Goal: Information Seeking & Learning: Compare options

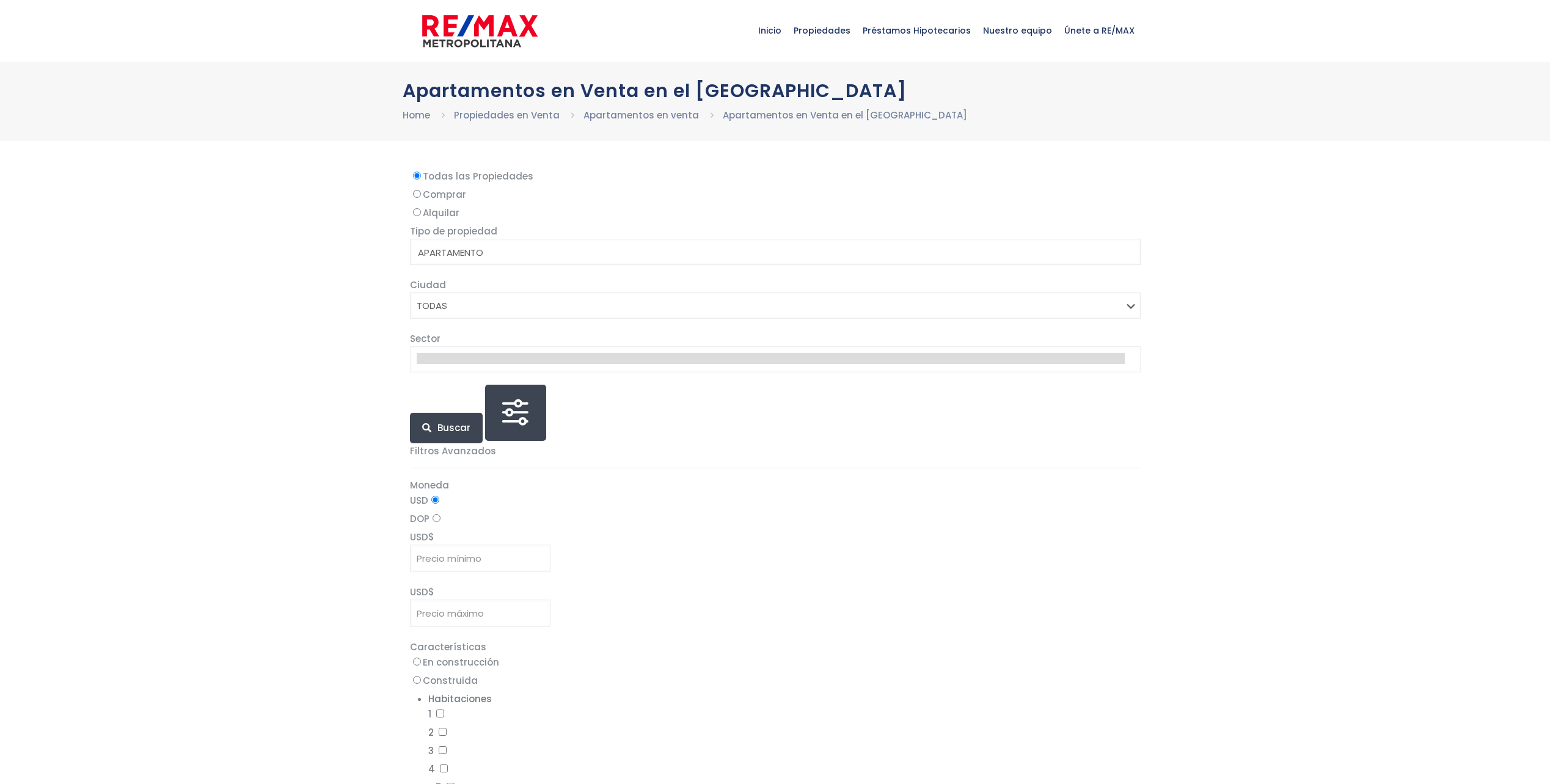
select select
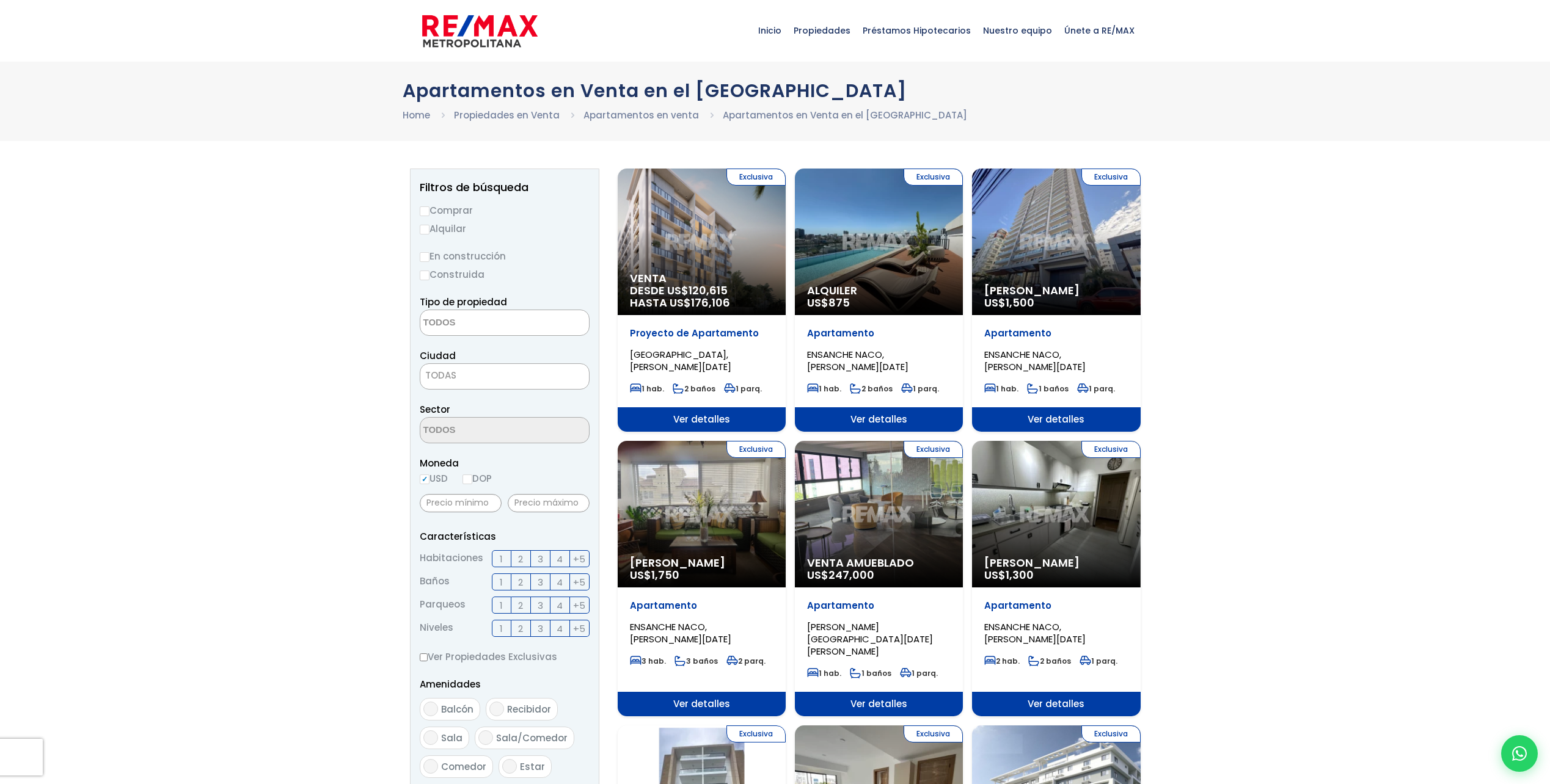
click at [427, 215] on input "Comprar" at bounding box center [424, 211] width 10 height 10
radio input "true"
click at [466, 330] on textarea "Search" at bounding box center [480, 323] width 118 height 26
click at [489, 347] on li "APARTAMENTO" at bounding box center [504, 347] width 169 height 23
select select "apartment"
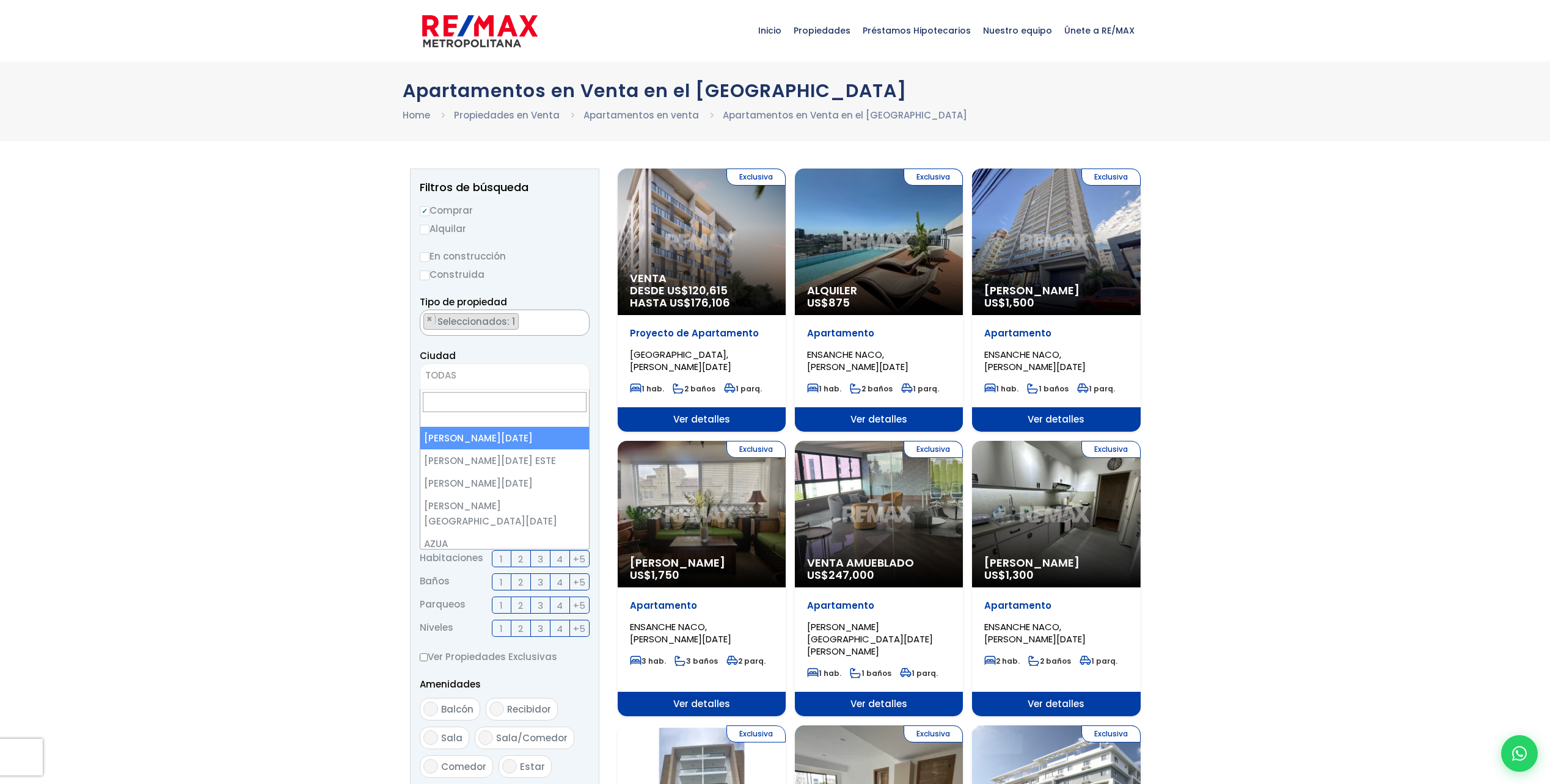
click at [480, 383] on span "TODAS" at bounding box center [504, 375] width 169 height 17
select select "1"
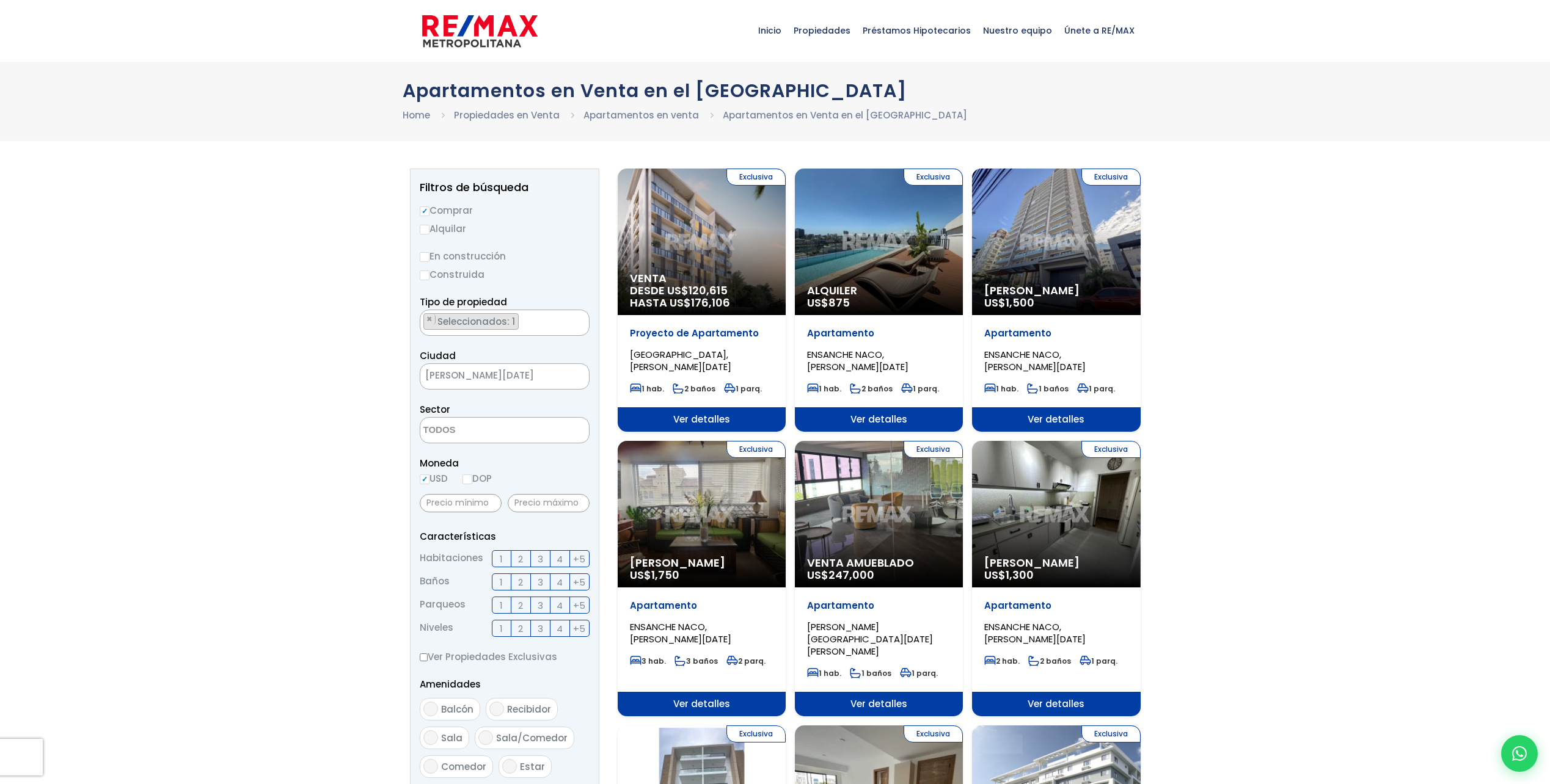
click at [472, 477] on input "DOP" at bounding box center [467, 479] width 10 height 10
radio input "true"
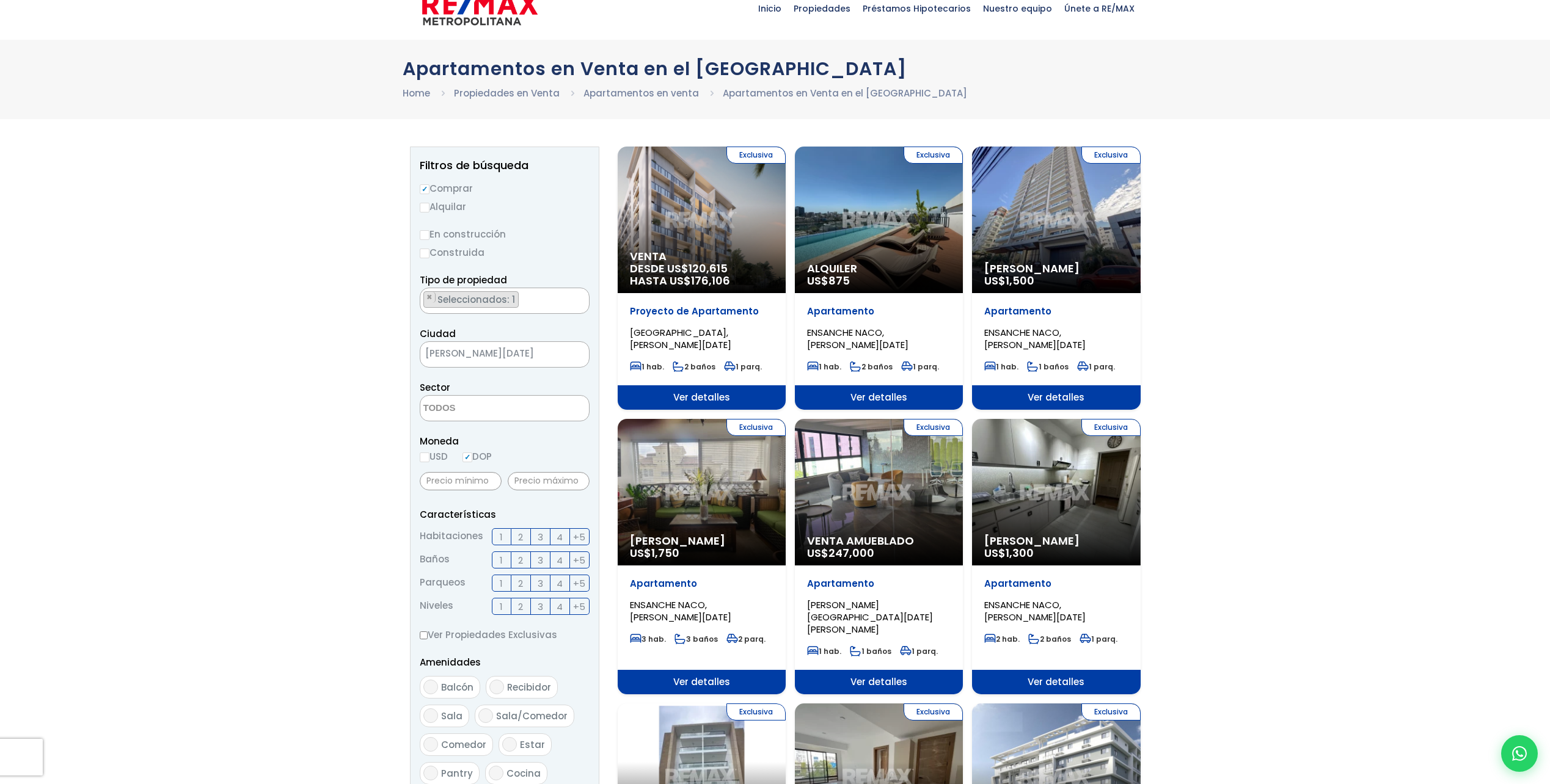
scroll to position [61, 0]
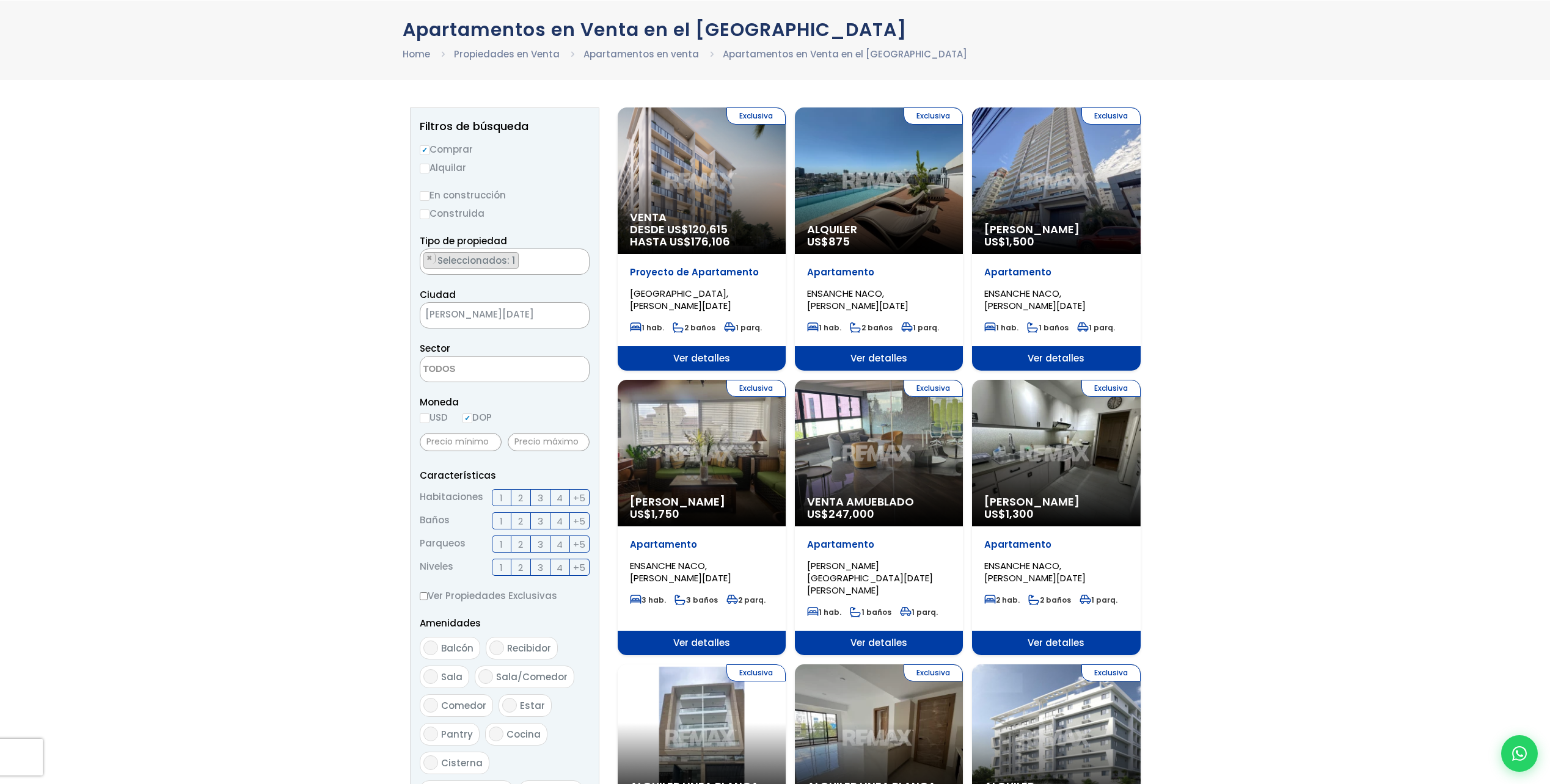
click at [538, 499] on span "3" at bounding box center [541, 497] width 5 height 15
click at [0, 0] on input "3" at bounding box center [0, 0] width 0 height 0
click at [521, 522] on span "2" at bounding box center [520, 521] width 5 height 15
click at [0, 0] on input "2" at bounding box center [0, 0] width 0 height 0
click at [520, 544] on span "2" at bounding box center [520, 544] width 5 height 15
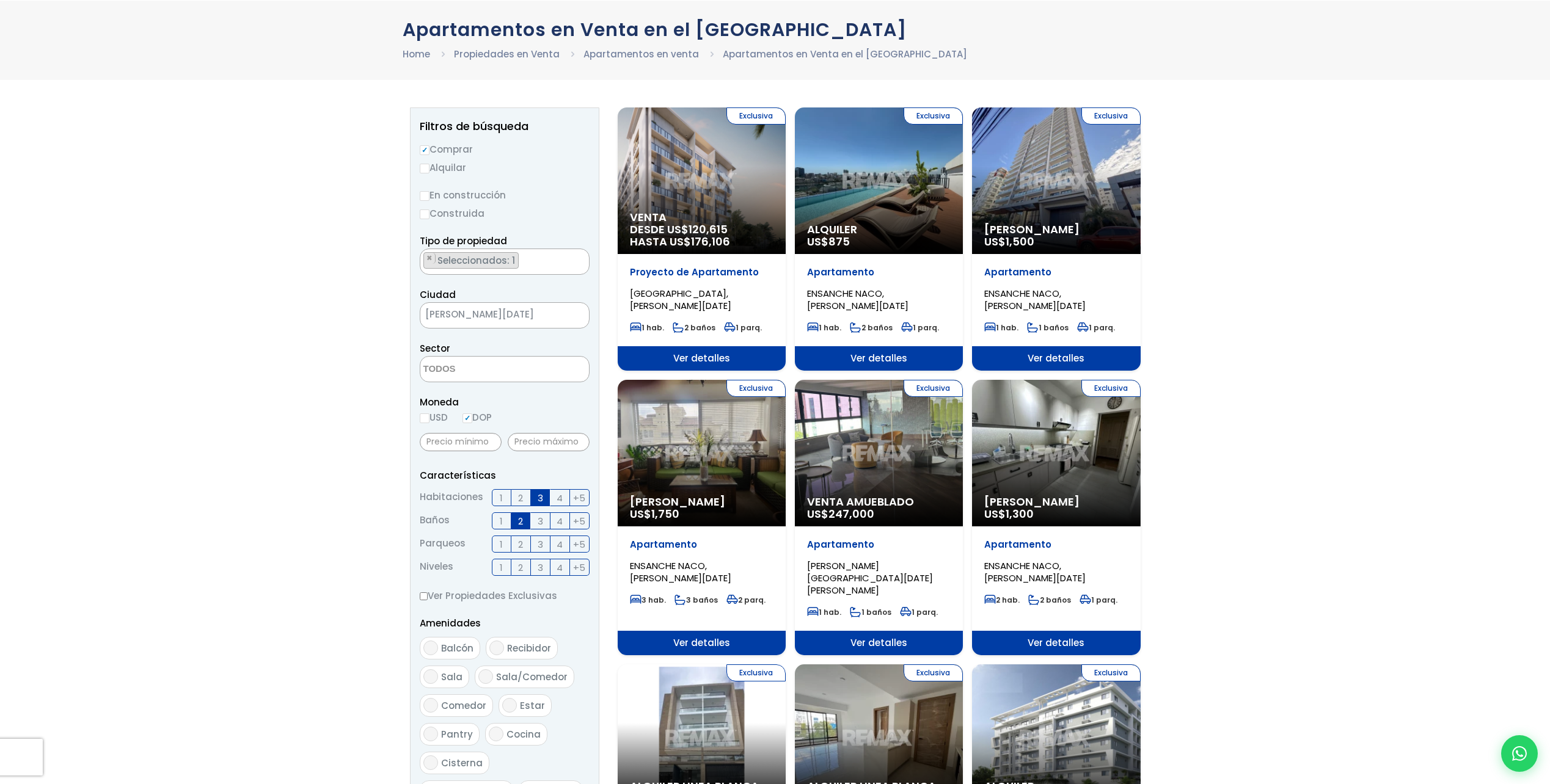
click at [0, 0] on input "2" at bounding box center [0, 0] width 0 height 0
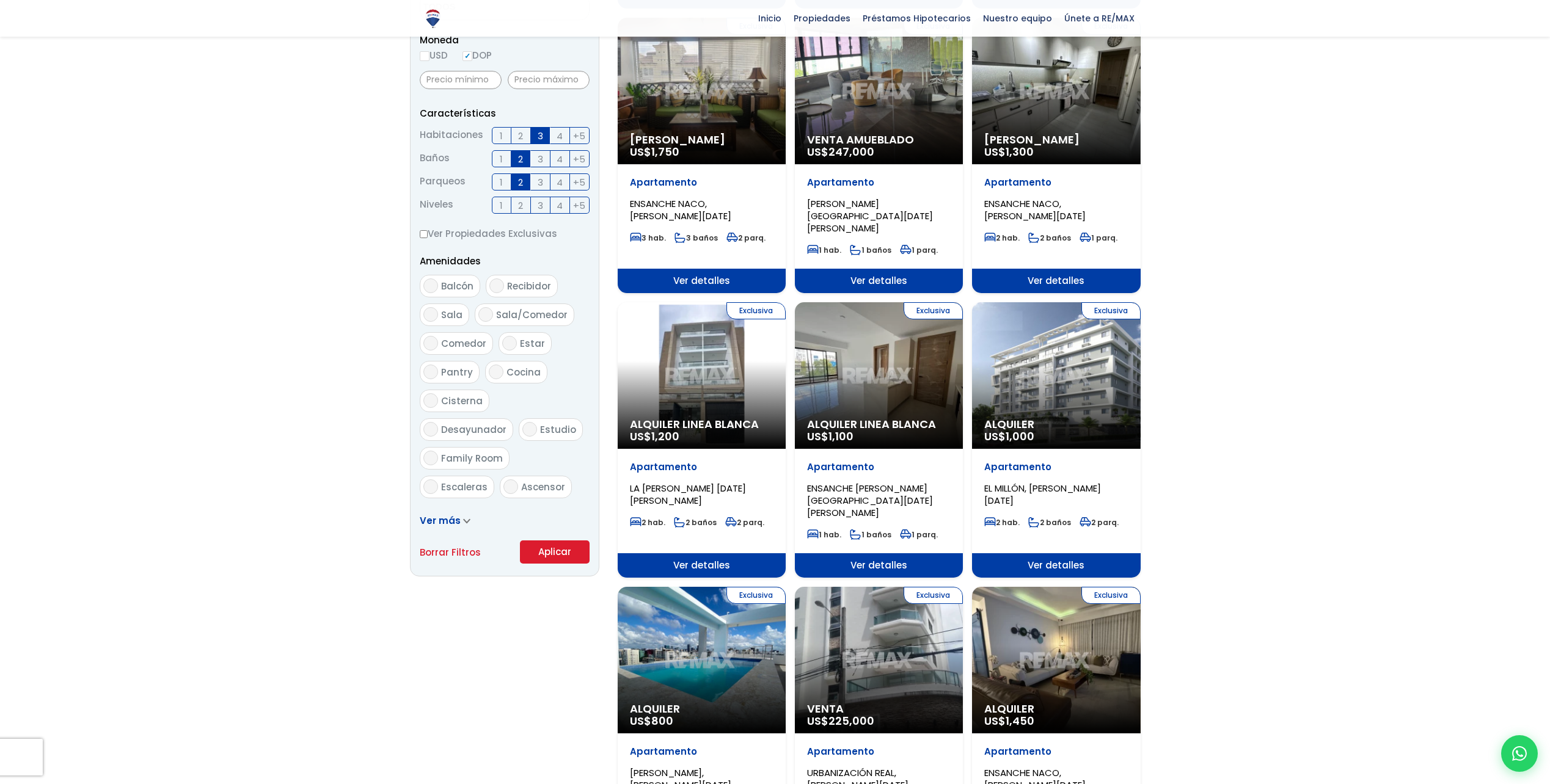
scroll to position [428, 0]
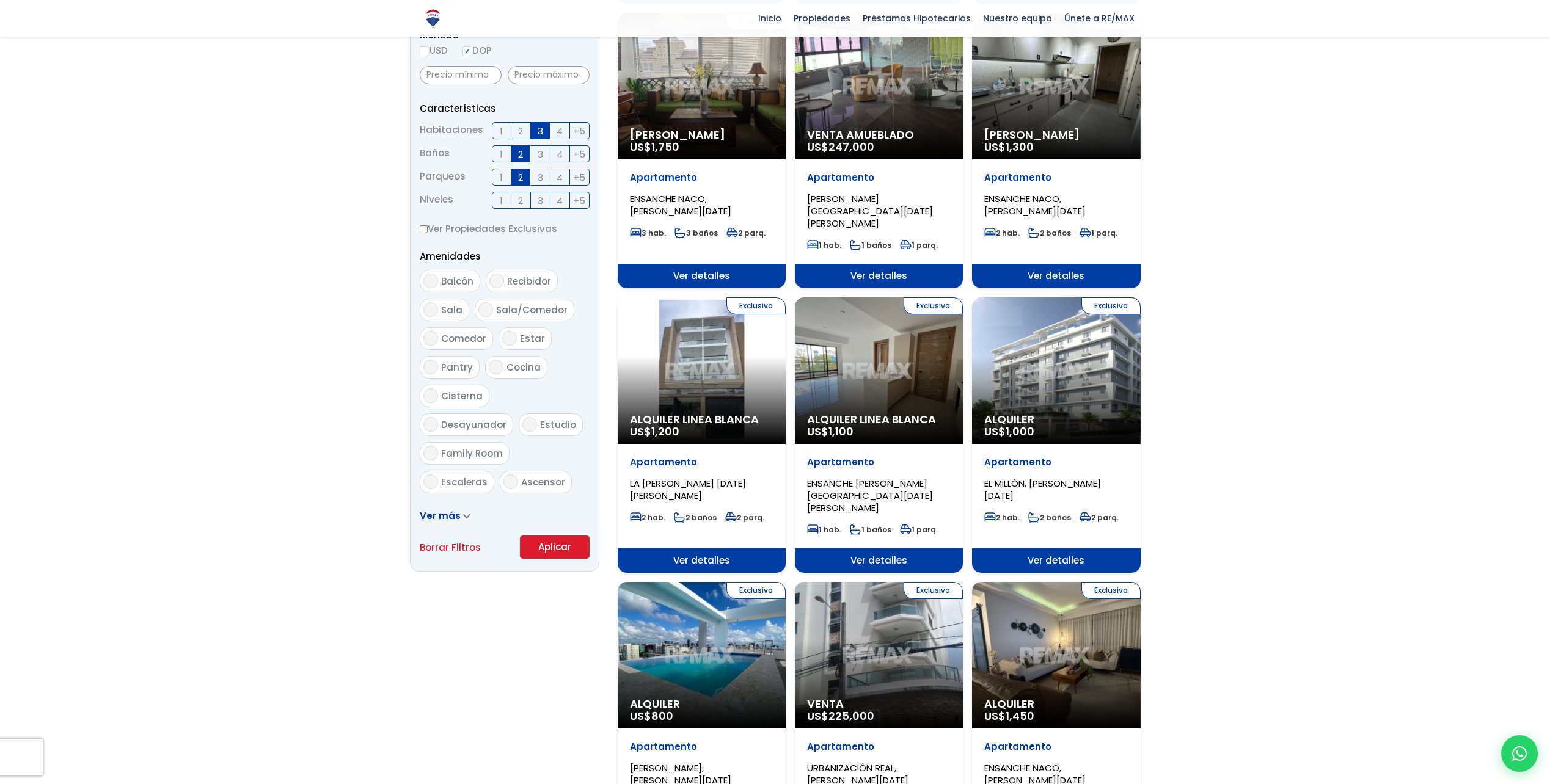
click at [544, 546] on button "Aplicar" at bounding box center [555, 547] width 70 height 23
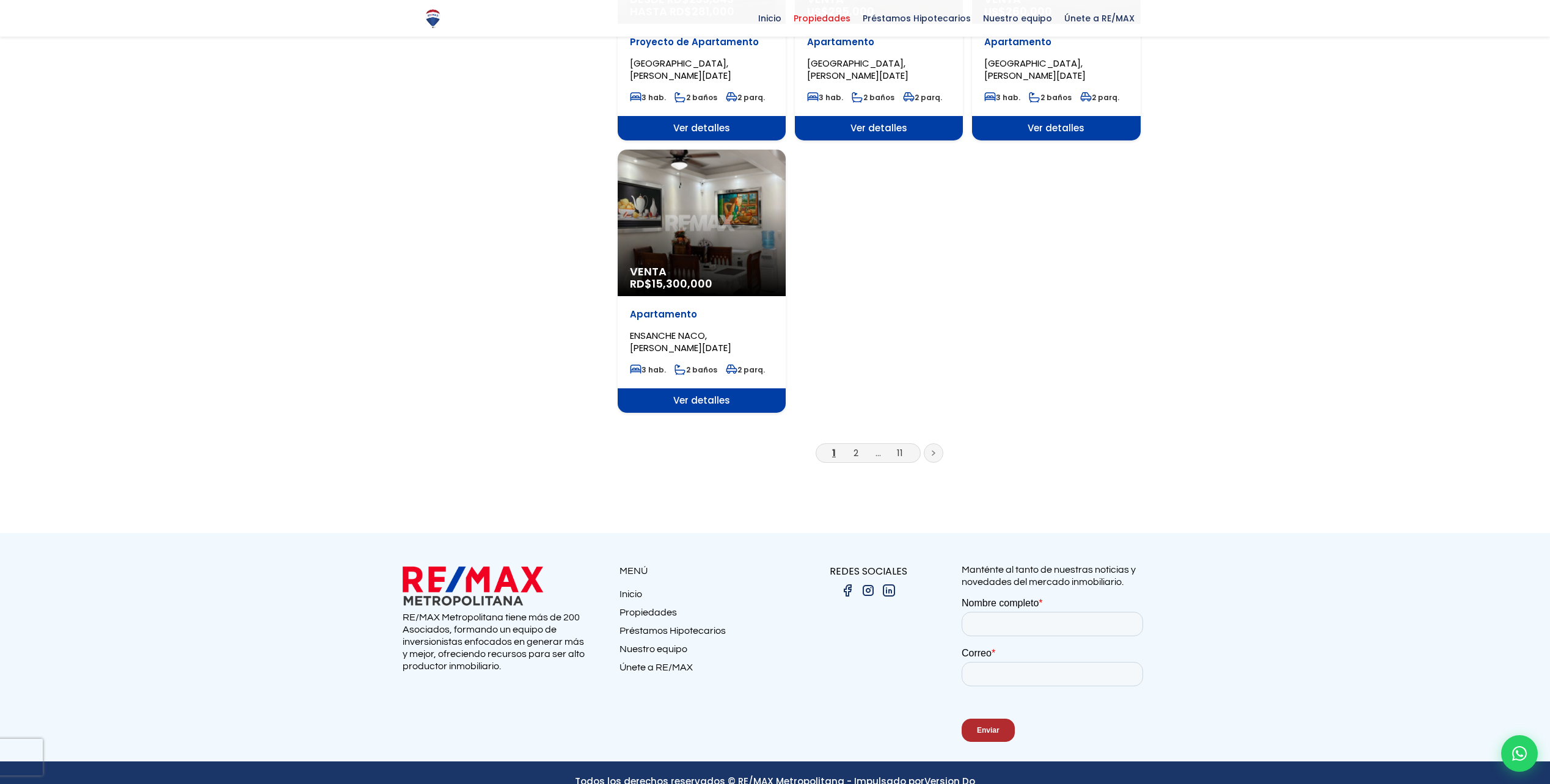
scroll to position [1404, 0]
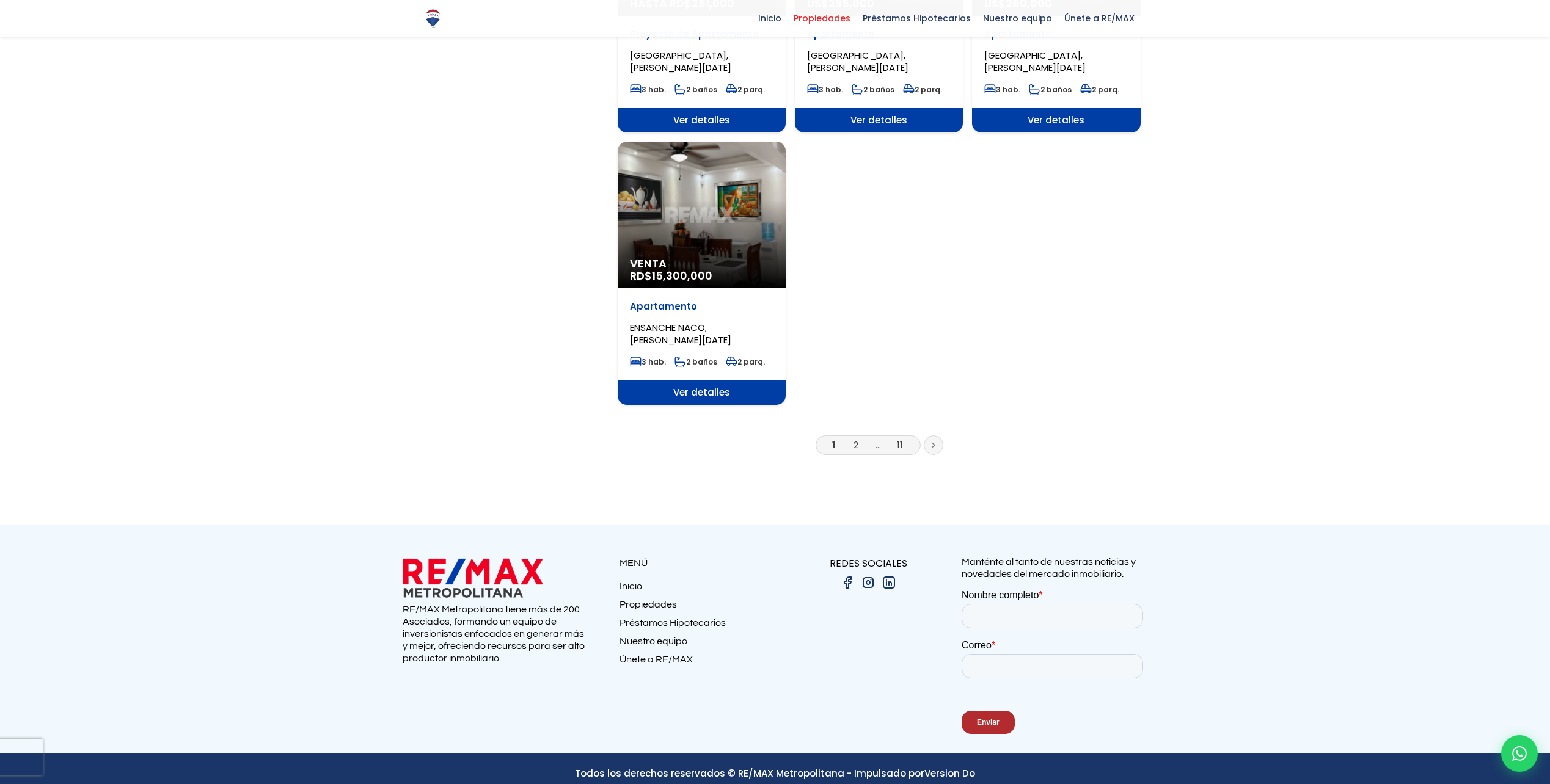
click at [854, 438] on link "2" at bounding box center [856, 444] width 5 height 13
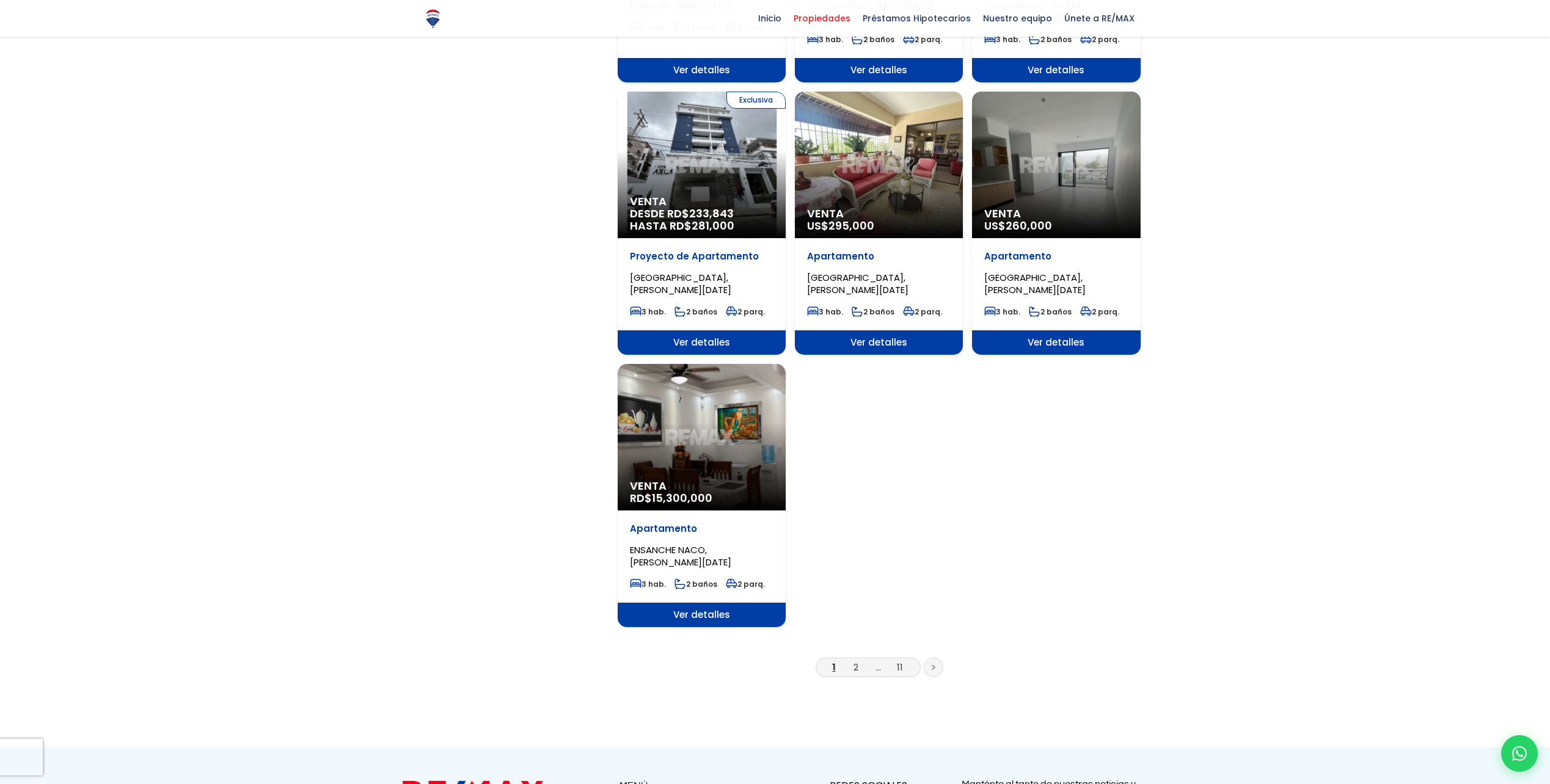
scroll to position [1024, 0]
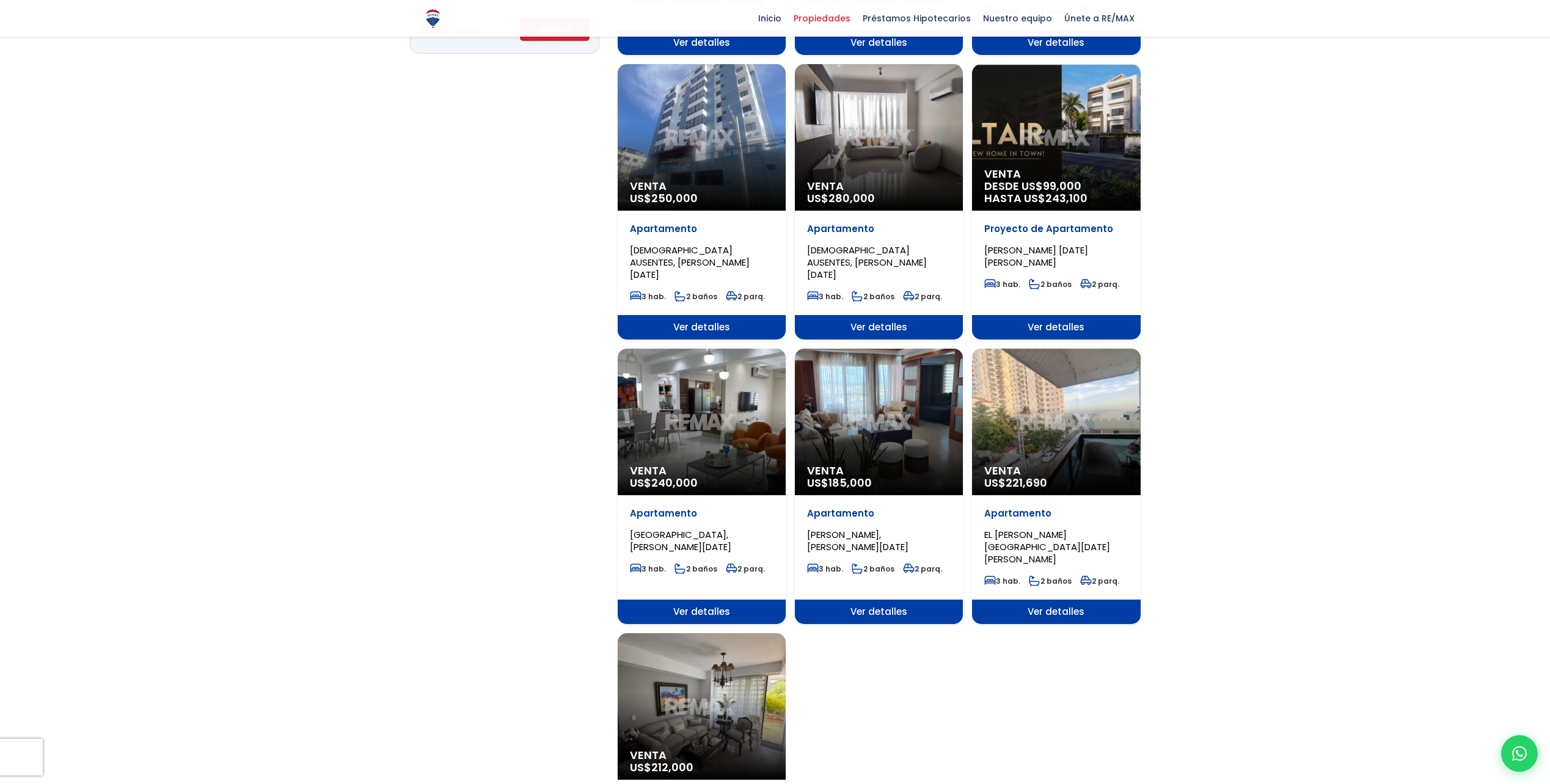
scroll to position [1099, 0]
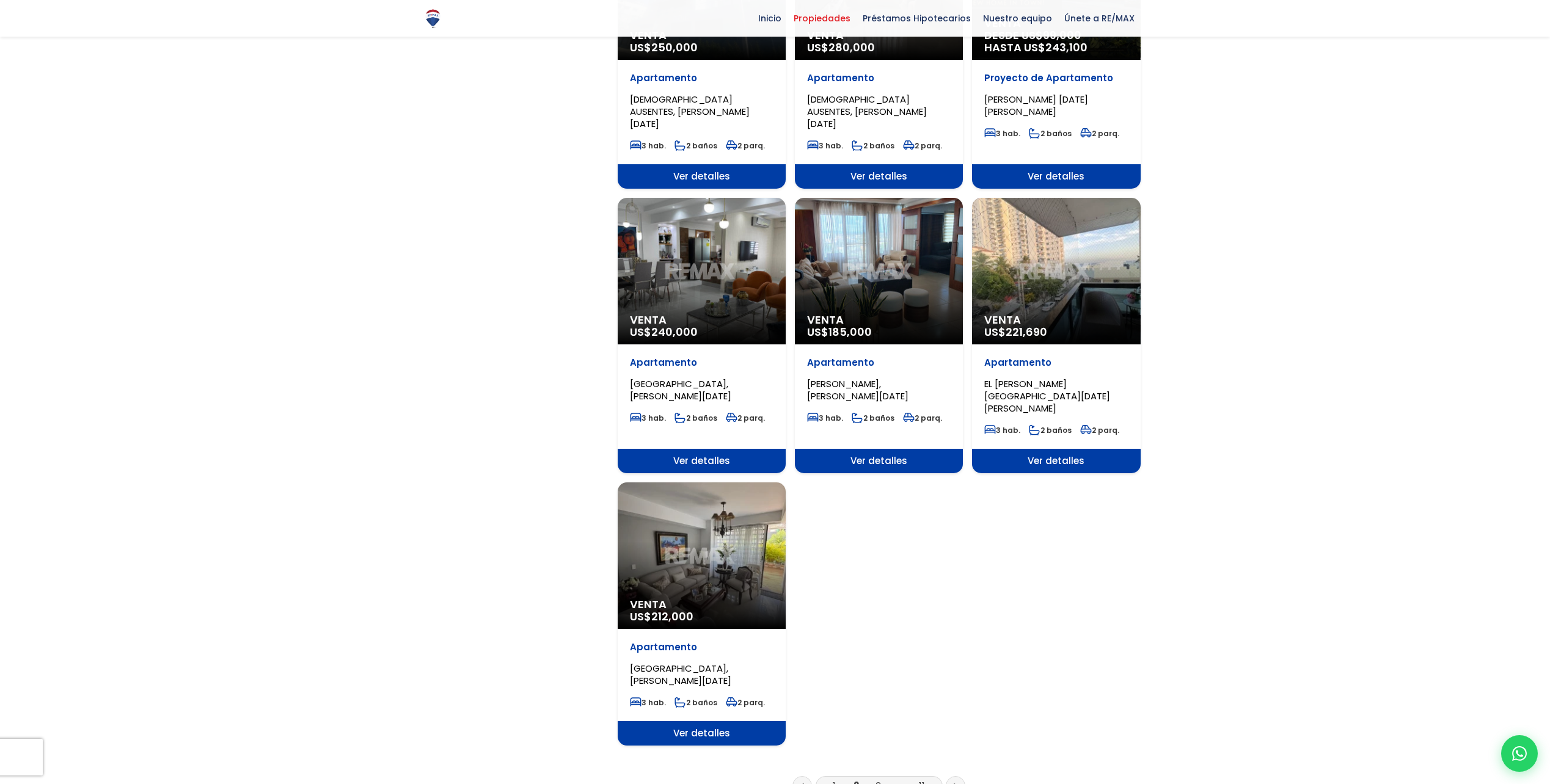
click at [878, 779] on link "3" at bounding box center [878, 785] width 5 height 13
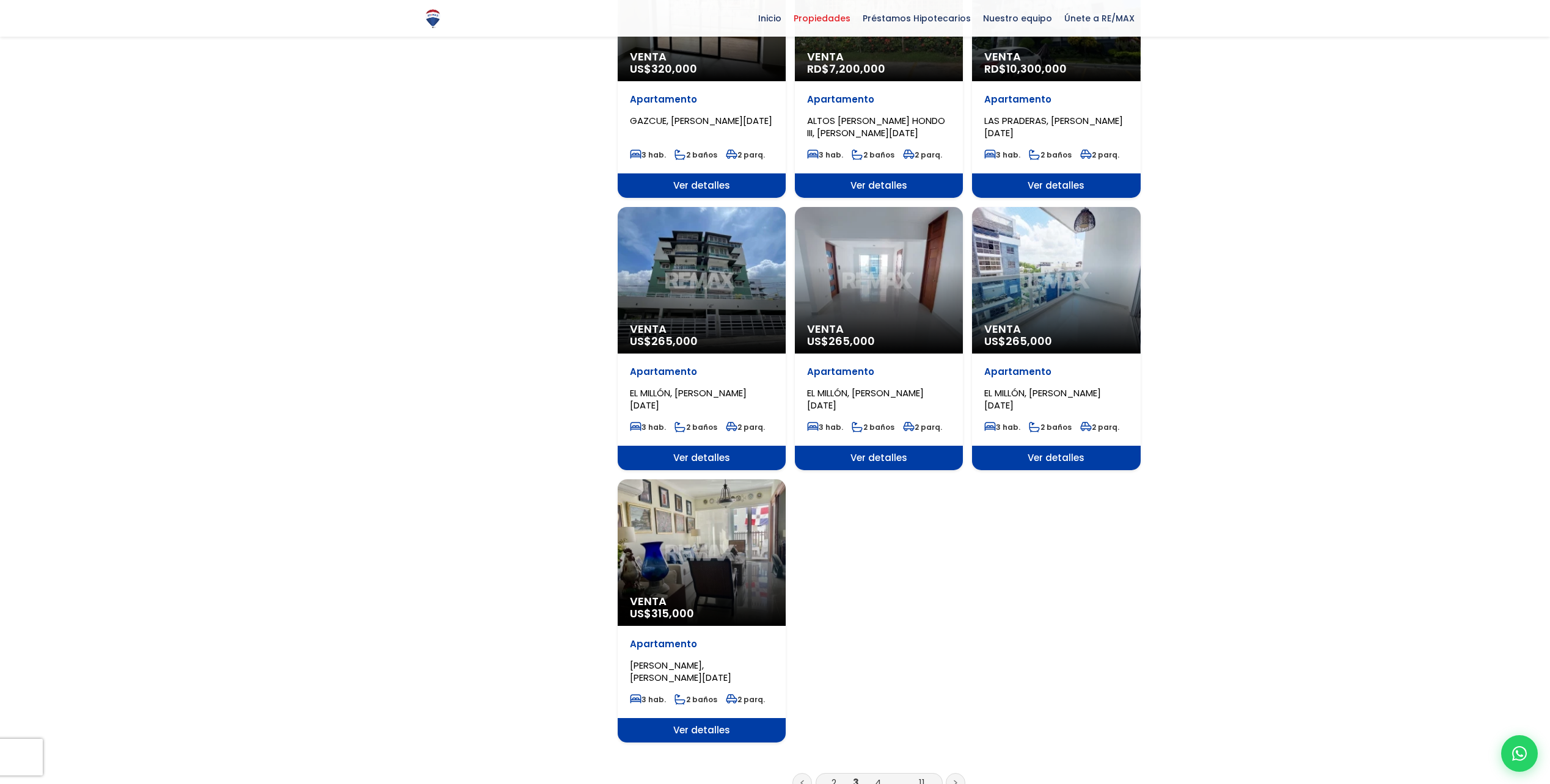
scroll to position [1221, 0]
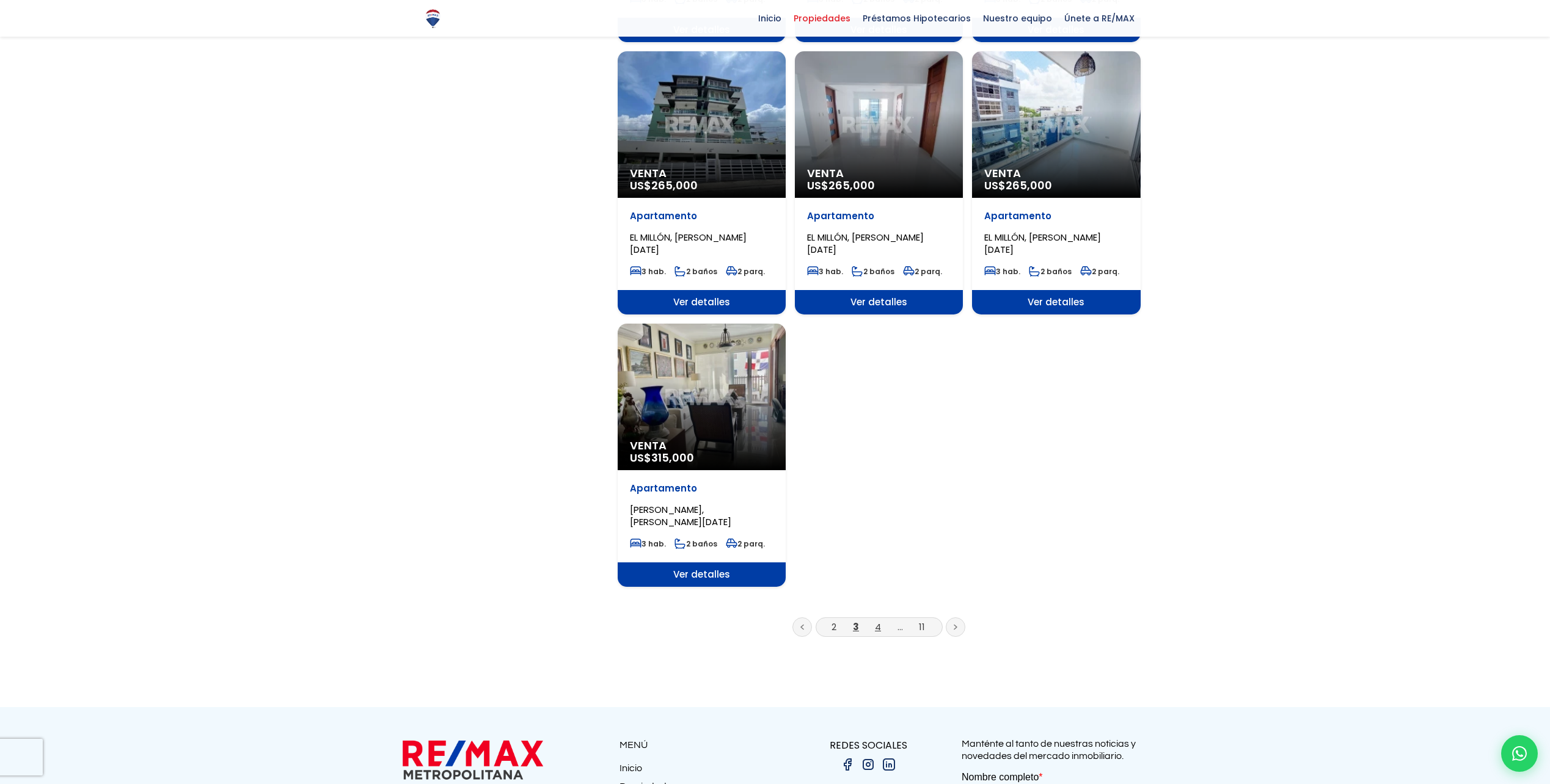
click at [876, 628] on link "4" at bounding box center [878, 626] width 6 height 13
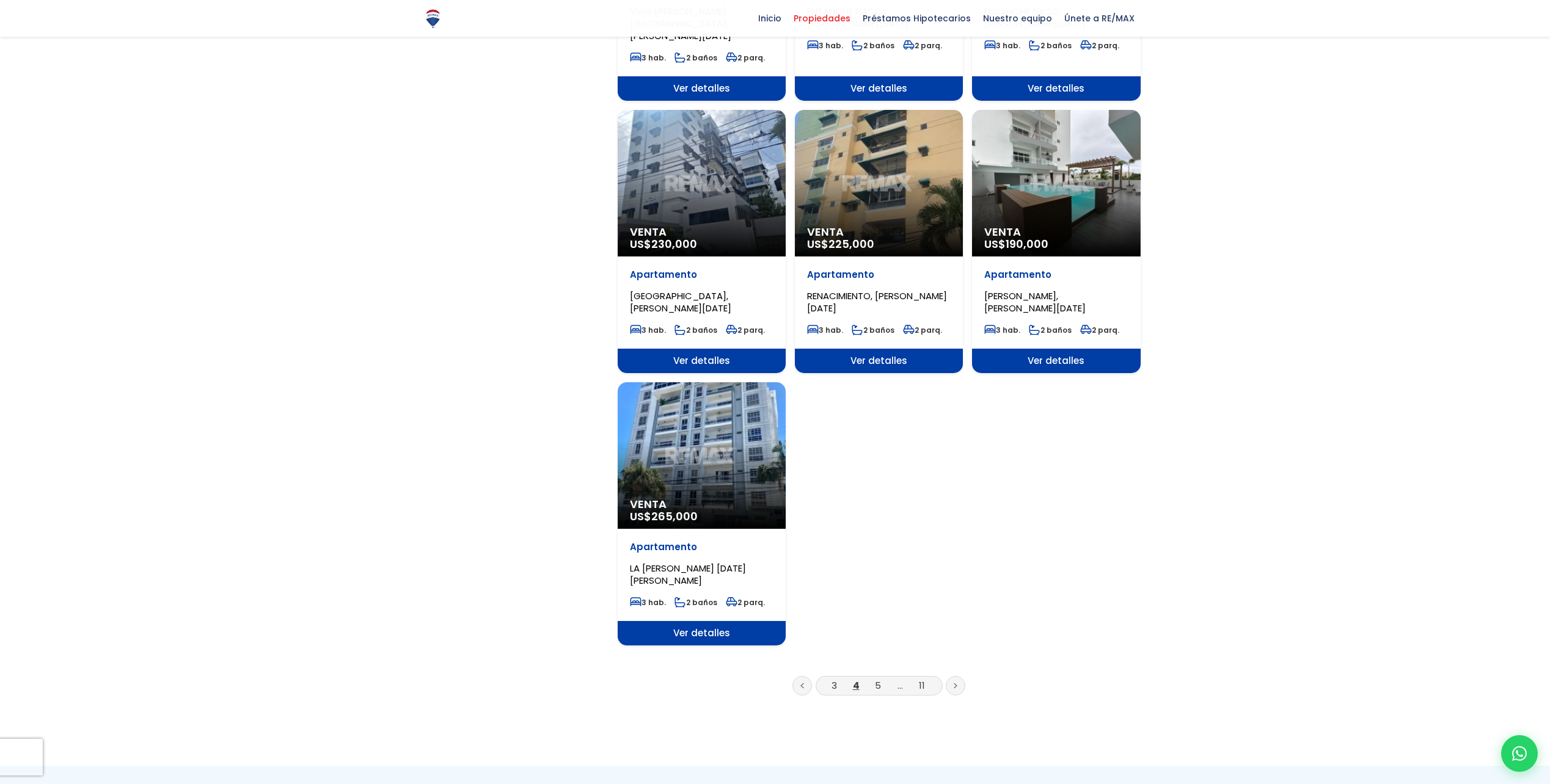
scroll to position [1221, 0]
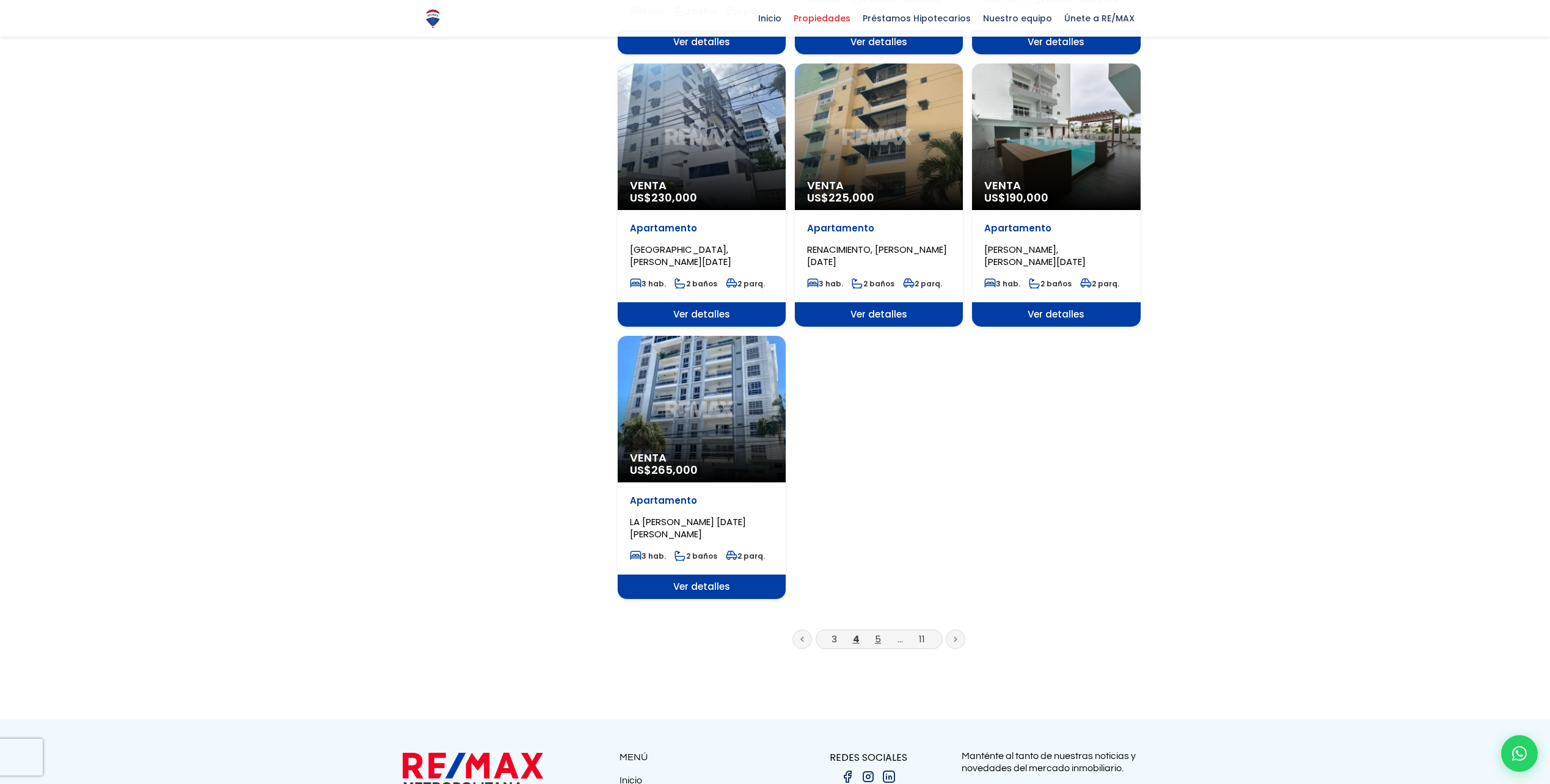
click at [876, 632] on link "5" at bounding box center [878, 638] width 6 height 13
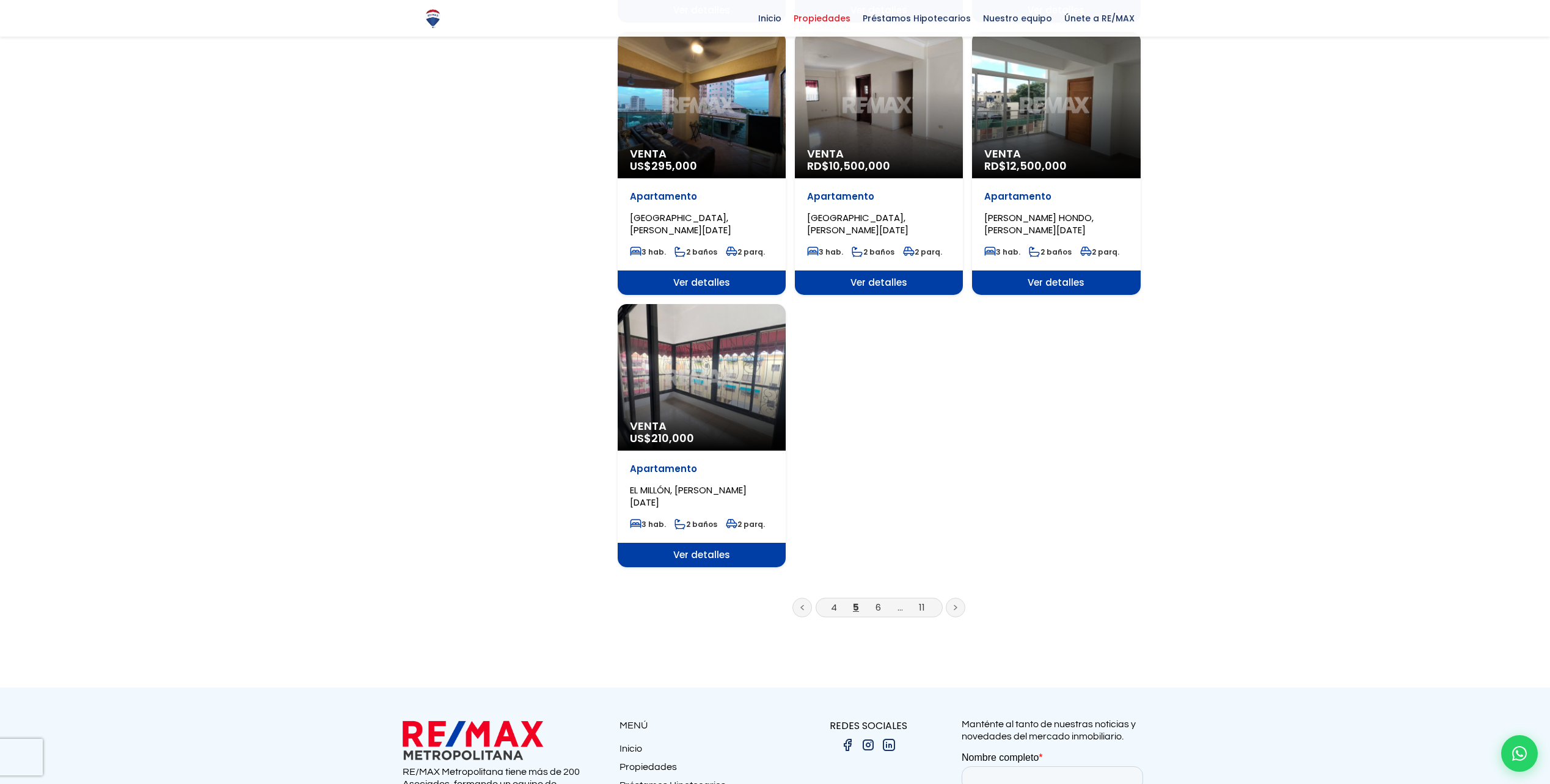
scroll to position [1282, 0]
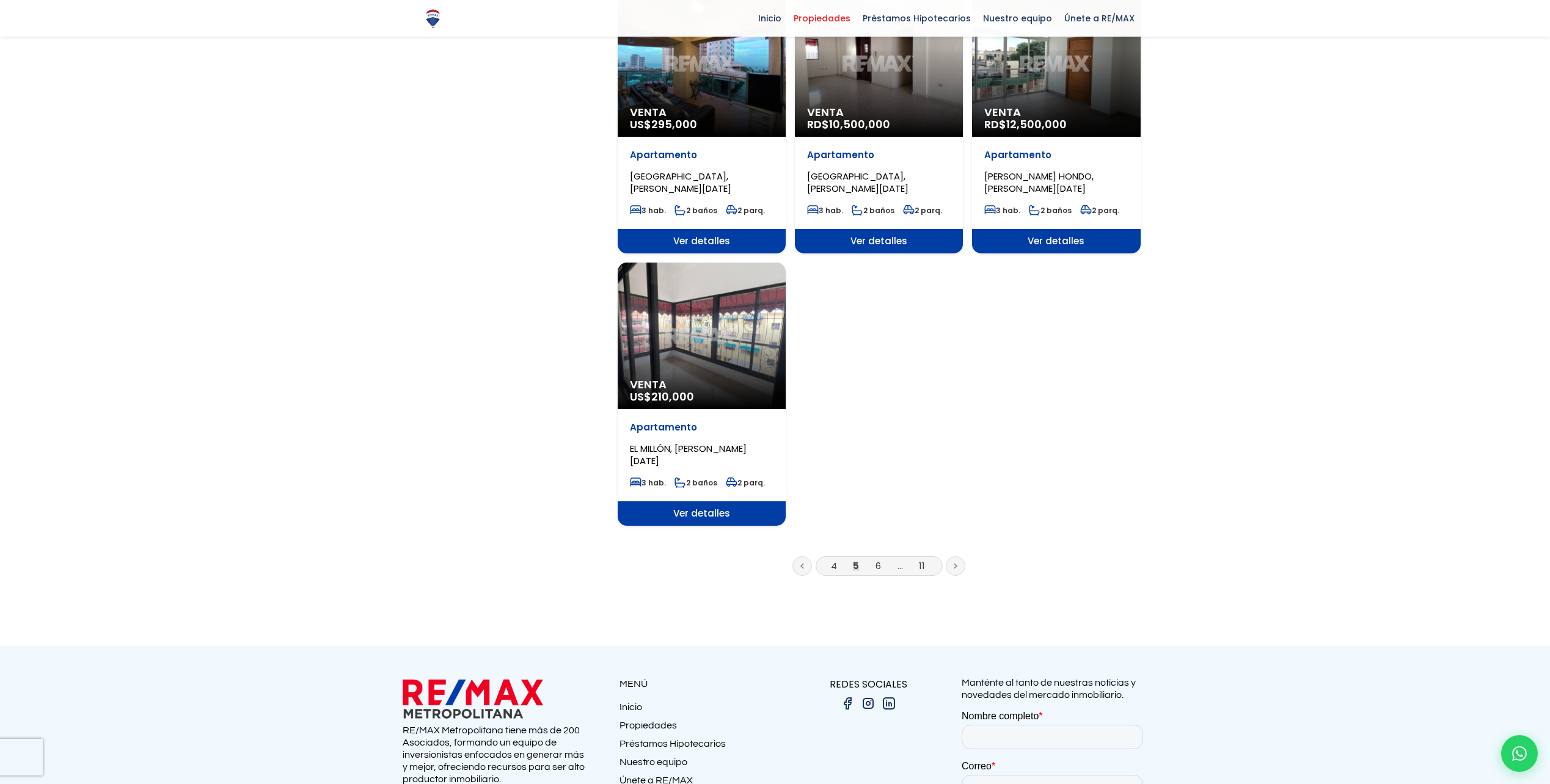
click at [882, 558] on li "6" at bounding box center [878, 565] width 19 height 15
click at [877, 559] on link "6" at bounding box center [878, 565] width 5 height 13
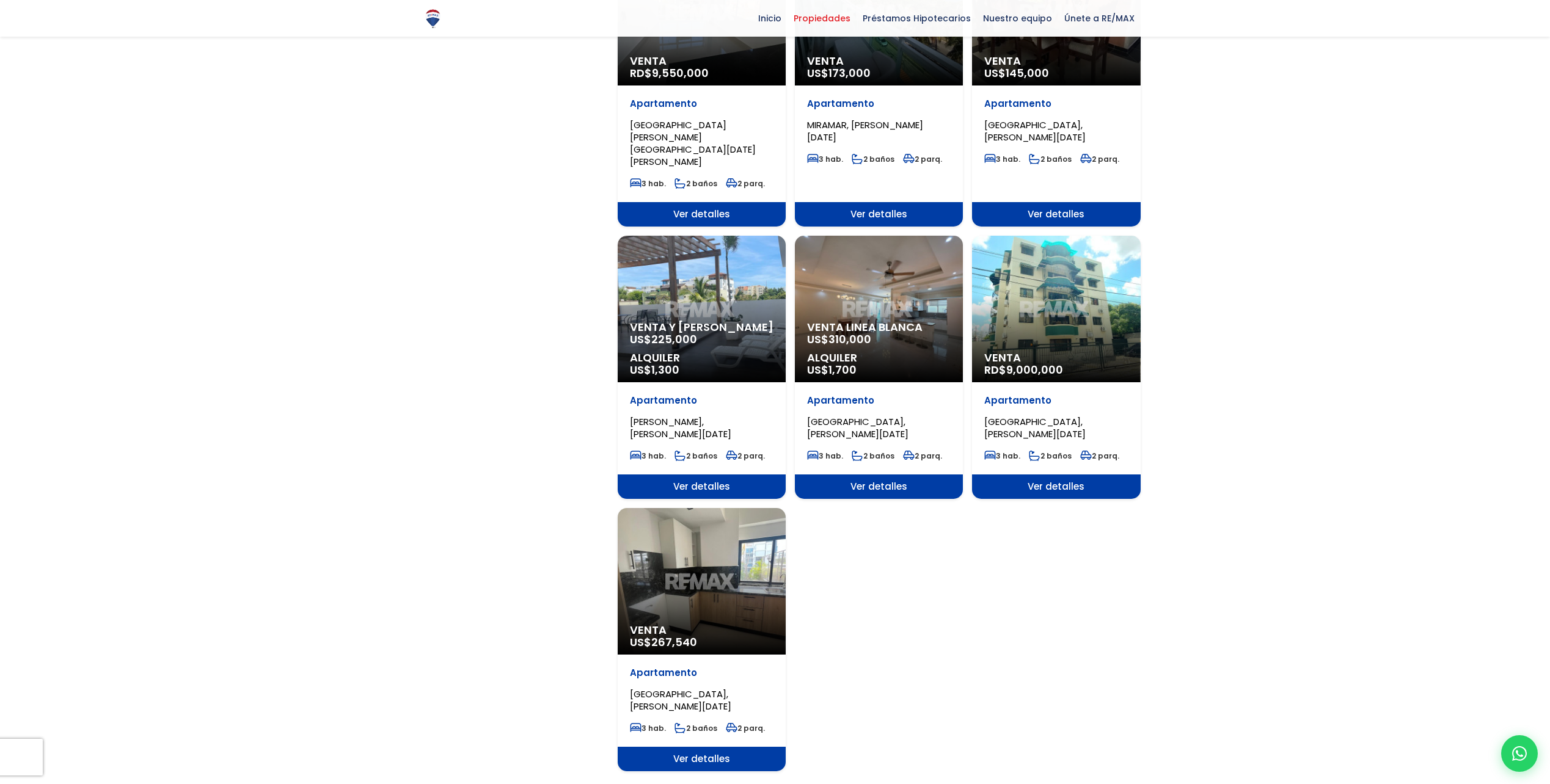
scroll to position [1160, 0]
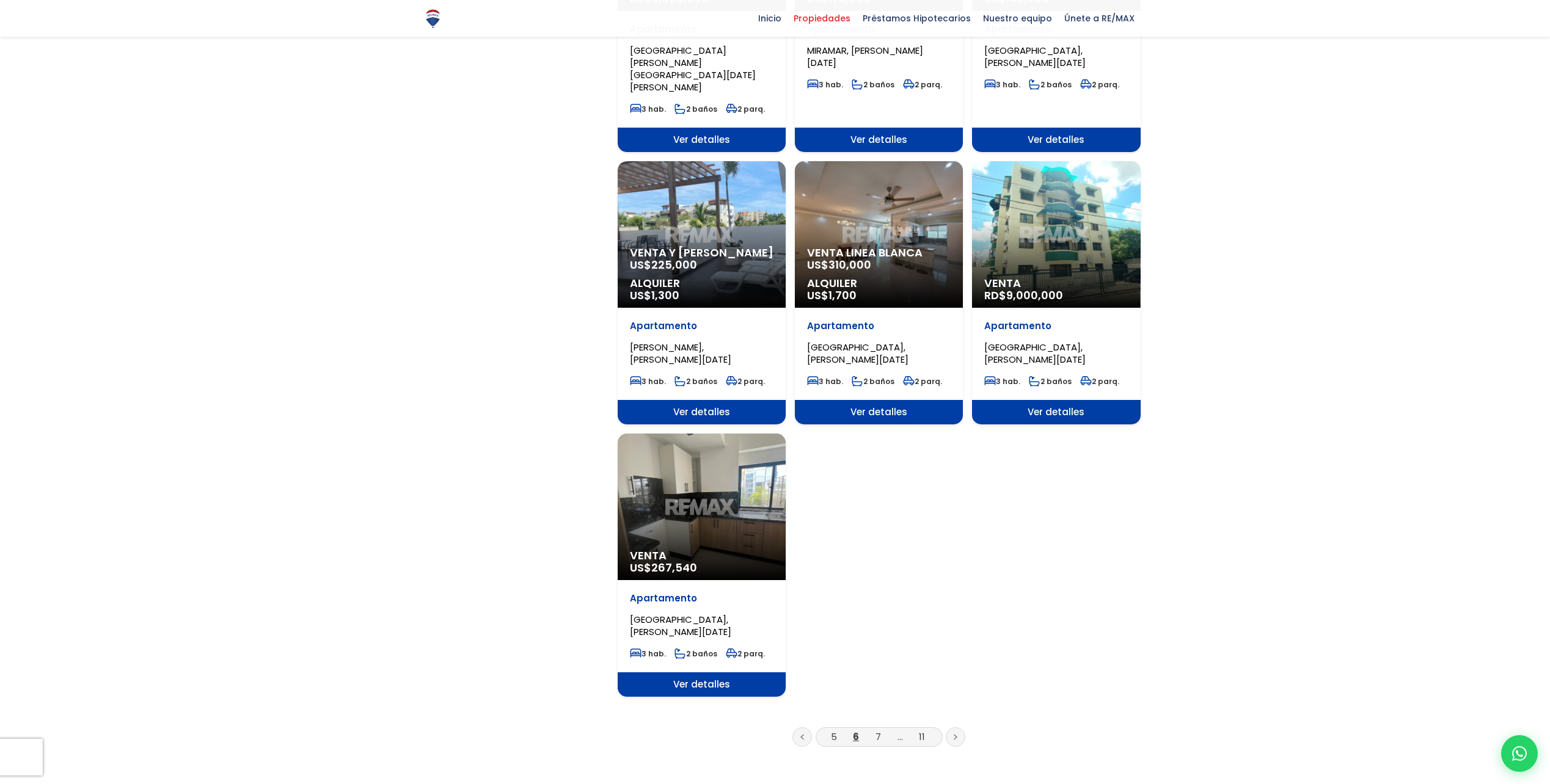
click at [872, 729] on li "7" at bounding box center [878, 736] width 19 height 15
click at [876, 730] on link "7" at bounding box center [878, 736] width 5 height 13
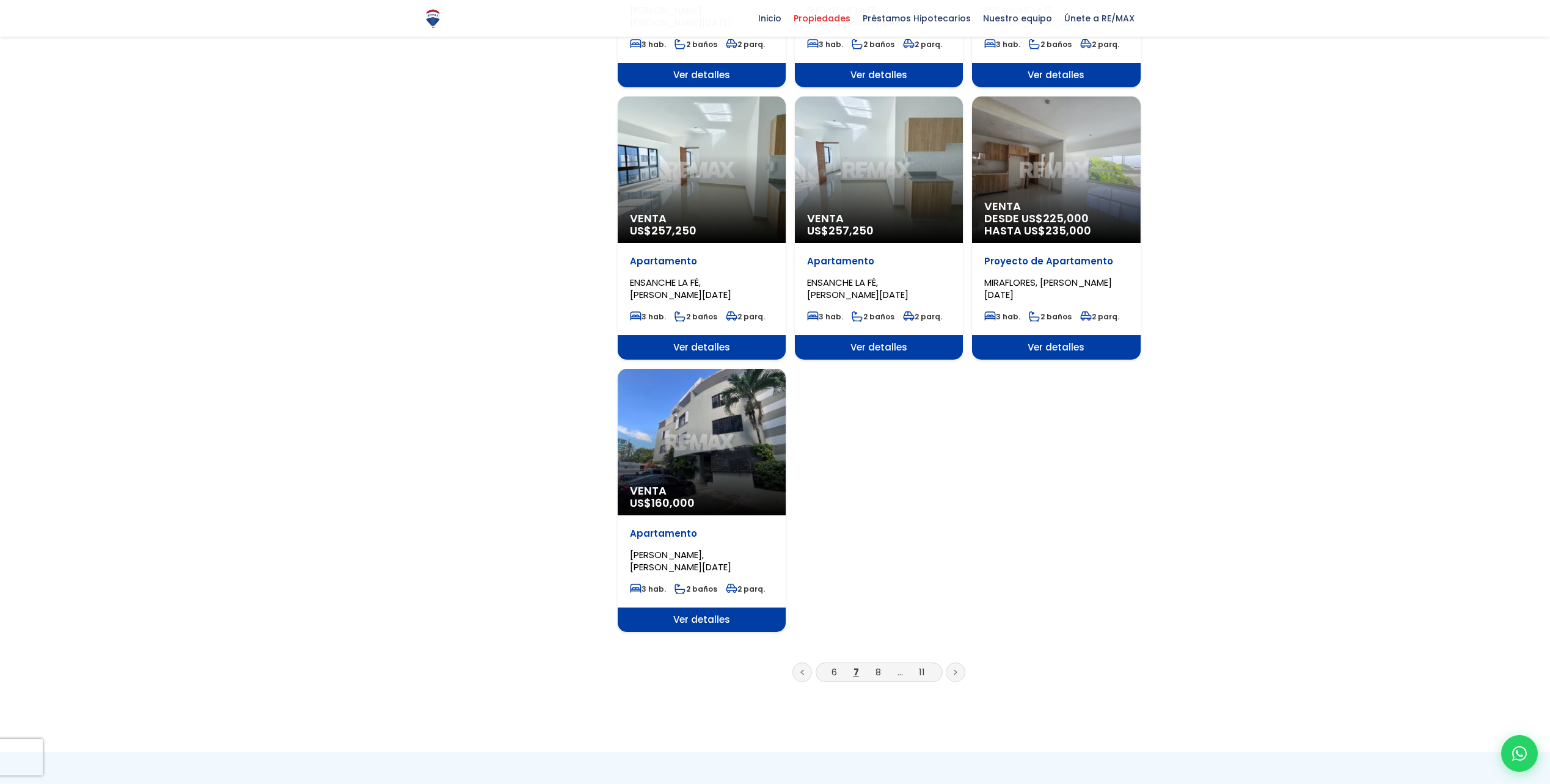
scroll to position [1221, 0]
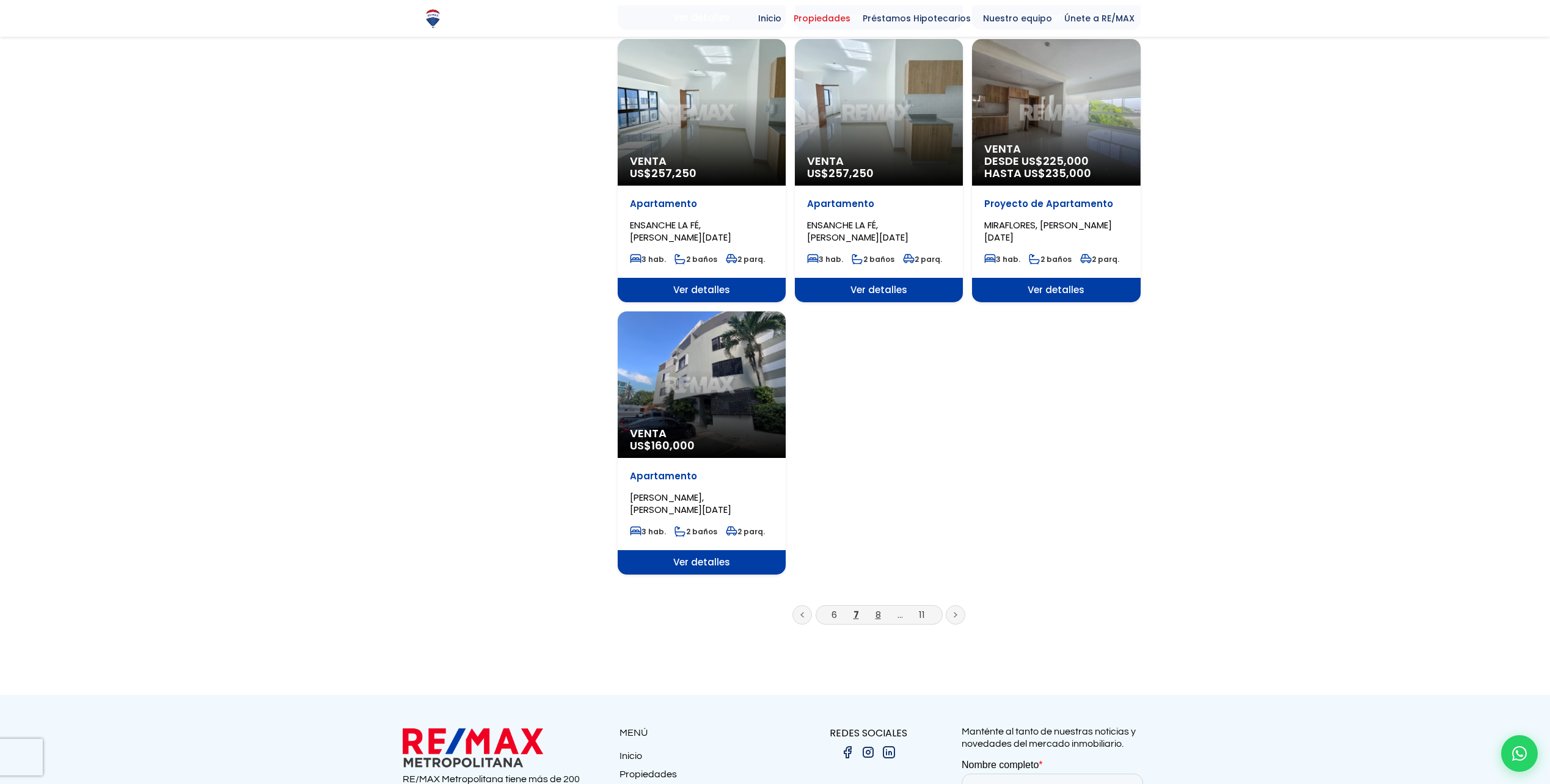
click at [877, 618] on link "8" at bounding box center [878, 614] width 5 height 13
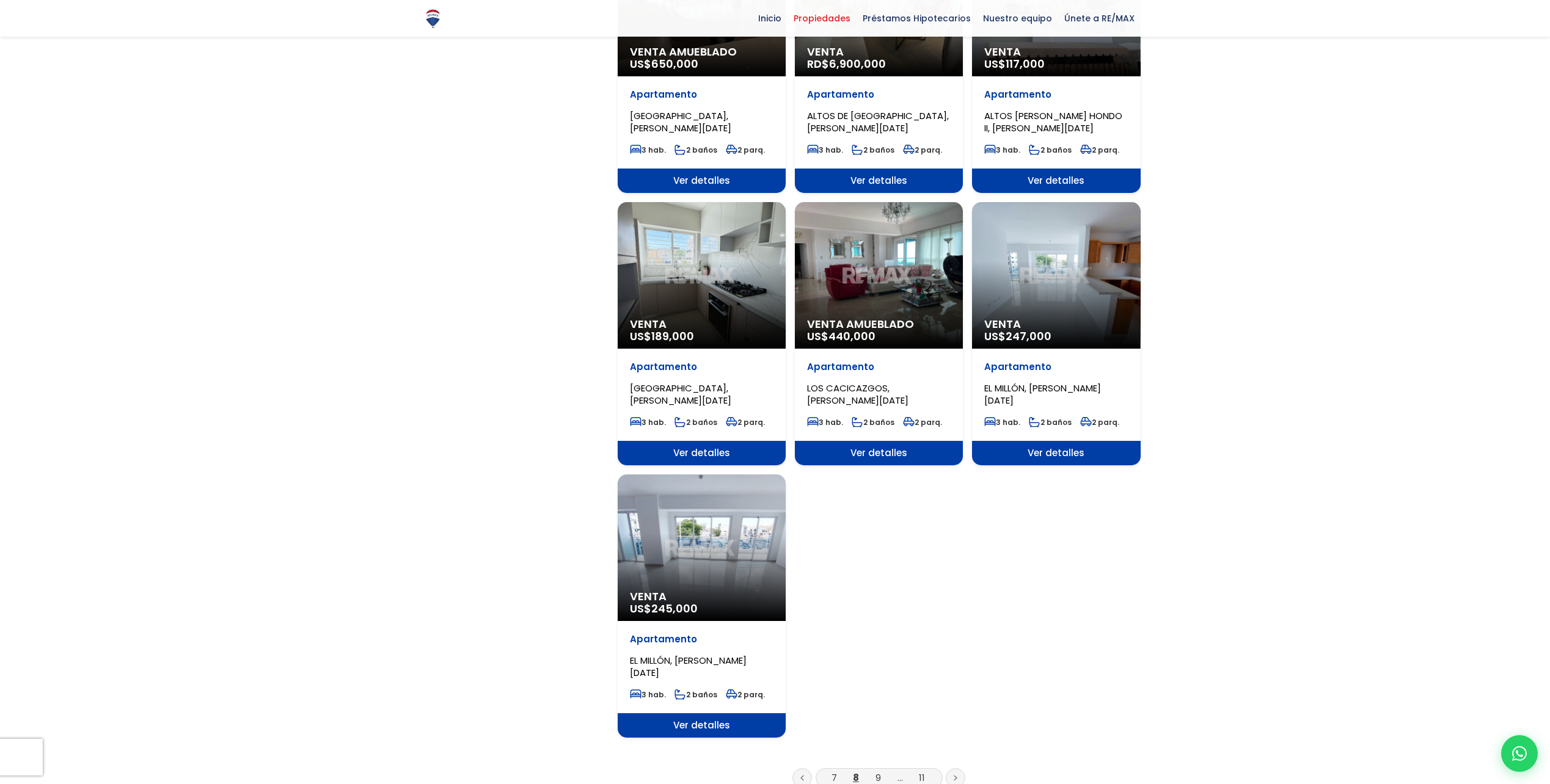
scroll to position [1404, 0]
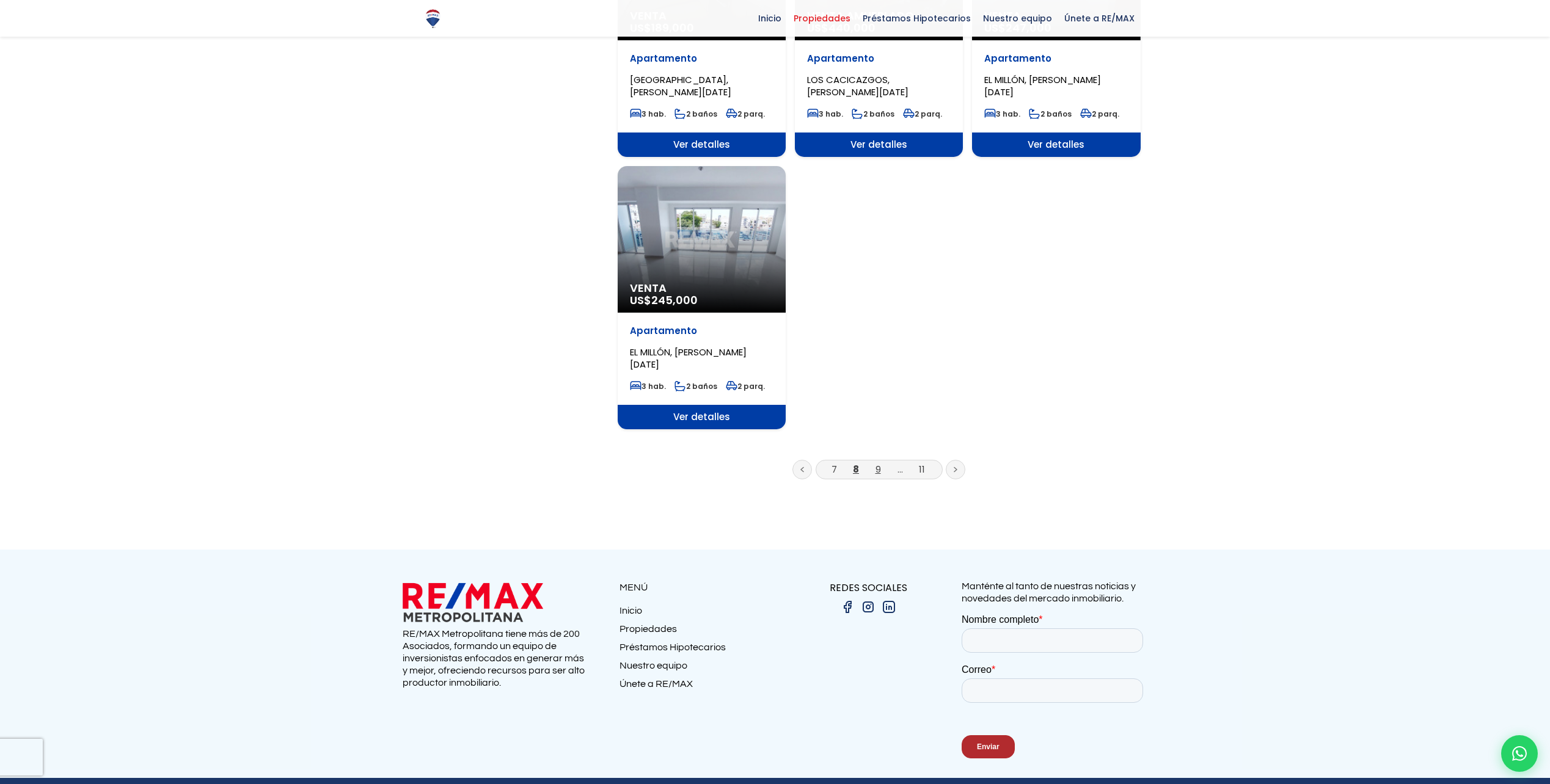
click at [876, 463] on link "9" at bounding box center [878, 469] width 5 height 13
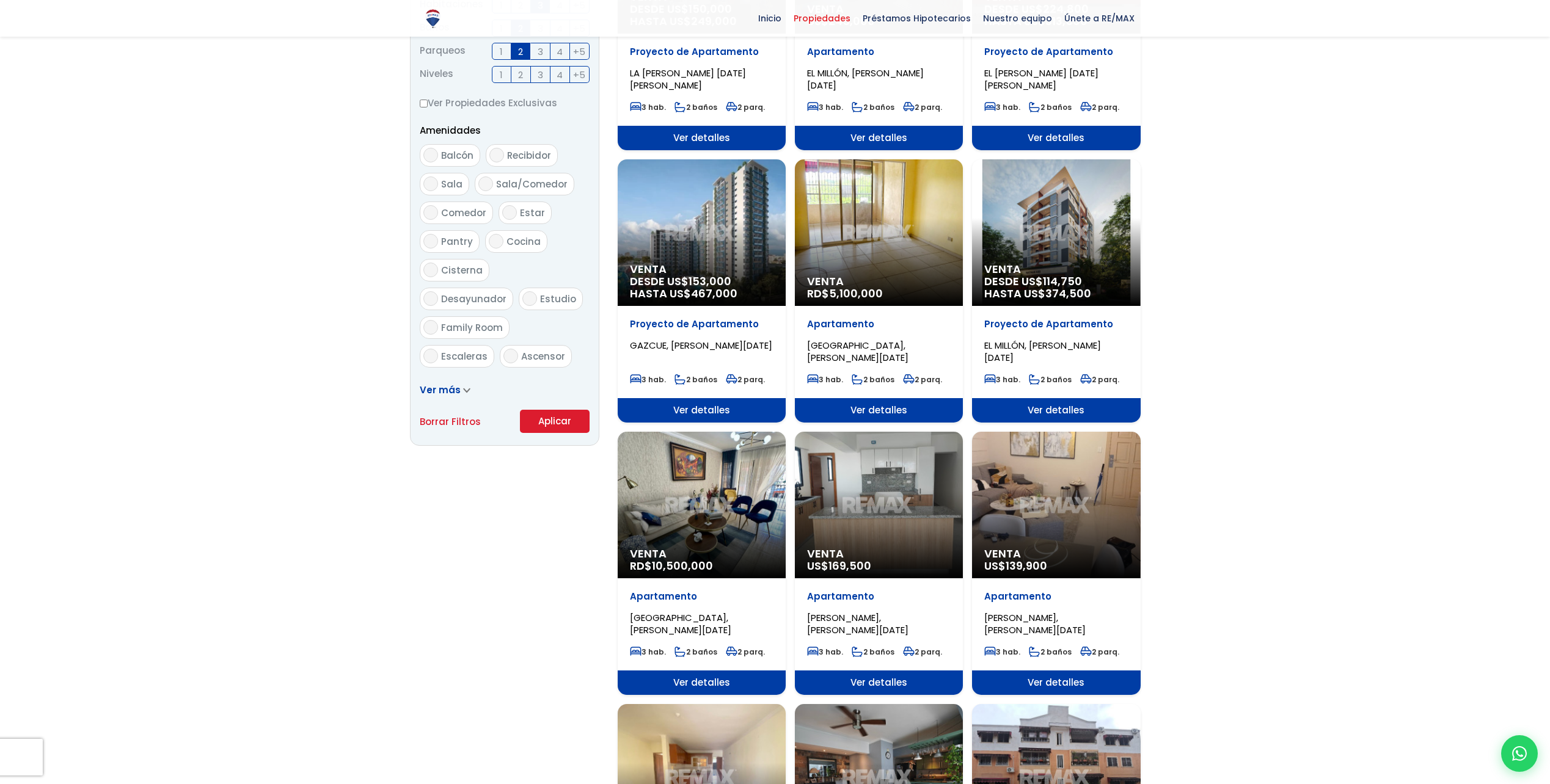
scroll to position [550, 0]
